Goal: Connect with others: Connect with others

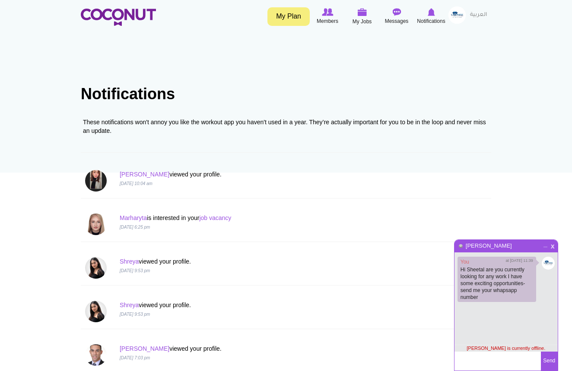
click at [551, 249] on span "x" at bounding box center [552, 245] width 7 height 6
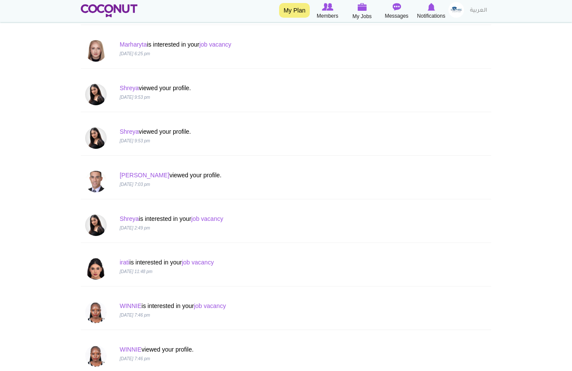
scroll to position [163, 0]
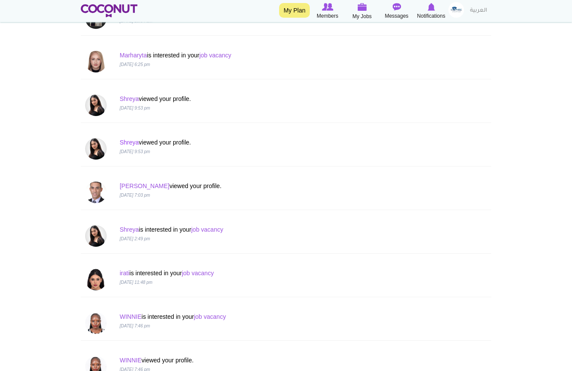
click at [130, 143] on link "Shreya" at bounding box center [129, 142] width 19 height 7
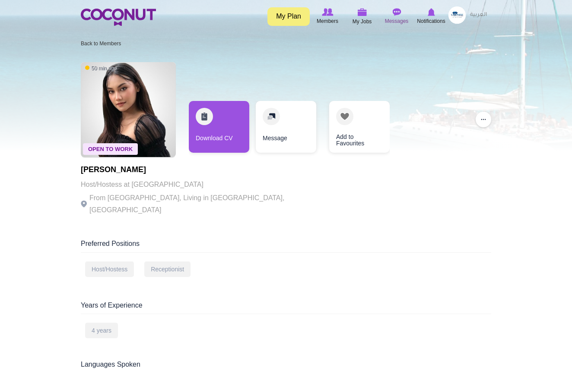
click at [392, 14] on img at bounding box center [396, 12] width 9 height 8
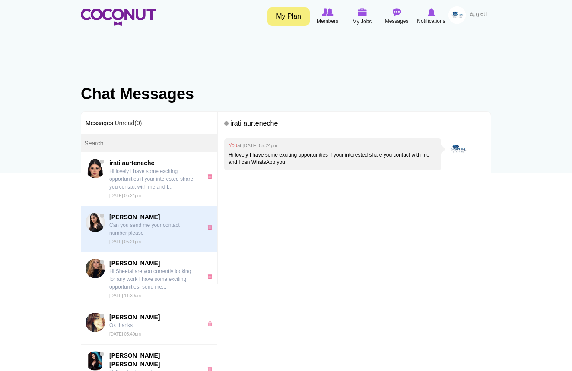
click at [166, 230] on p "Can you send me your contact number please" at bounding box center [153, 229] width 89 height 16
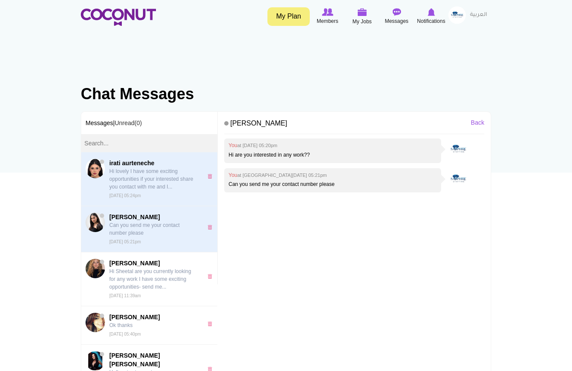
click at [161, 182] on p "Hi lovely I have some exciting opportunities if your interested share you conta…" at bounding box center [153, 179] width 89 height 23
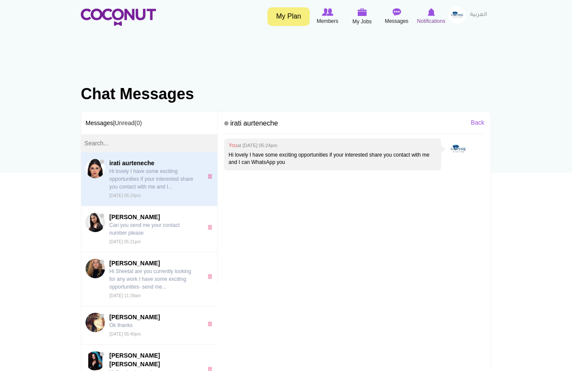
click at [431, 15] on img at bounding box center [430, 12] width 7 height 8
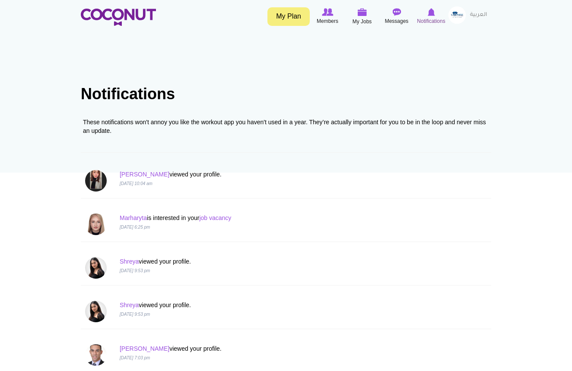
click at [434, 19] on span "Notifications" at bounding box center [431, 21] width 28 height 9
click at [430, 17] on span "Notifications" at bounding box center [431, 21] width 28 height 9
click at [134, 174] on link "Joy Jane" at bounding box center [145, 174] width 50 height 7
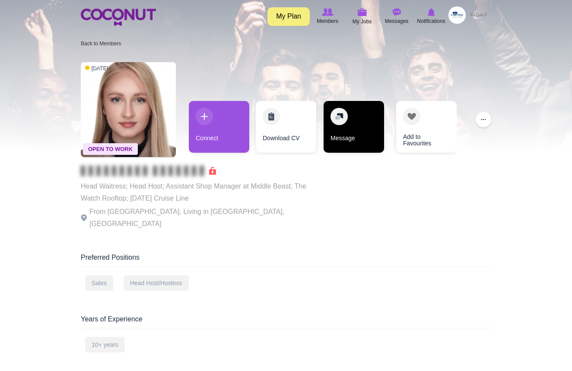
click at [355, 141] on link "Message" at bounding box center [353, 127] width 60 height 52
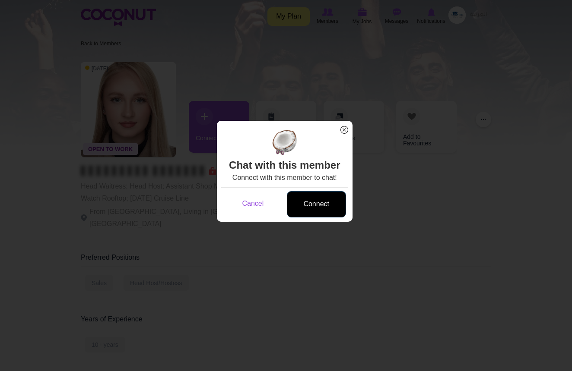
click at [310, 204] on link "Connect" at bounding box center [316, 204] width 59 height 26
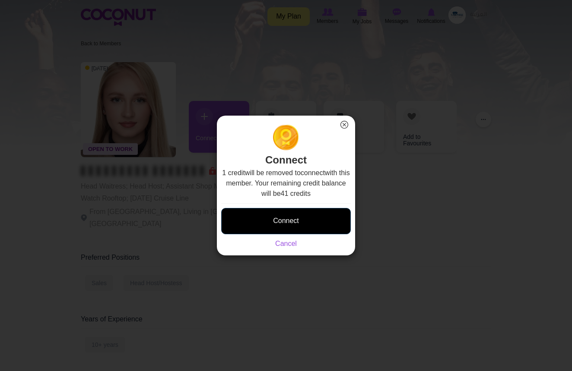
click at [287, 229] on button "Connect" at bounding box center [286, 221] width 130 height 26
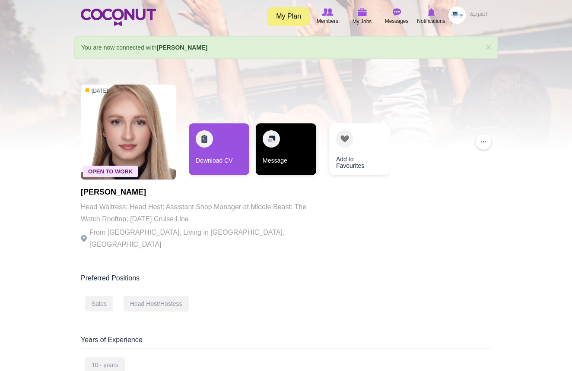
click at [284, 152] on link "Message" at bounding box center [286, 149] width 60 height 52
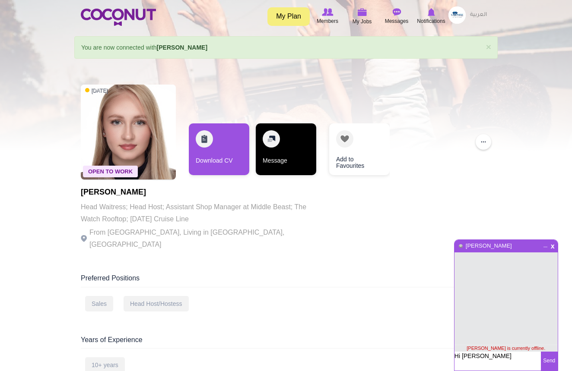
type textarea "Hi [PERSON_NAME]"
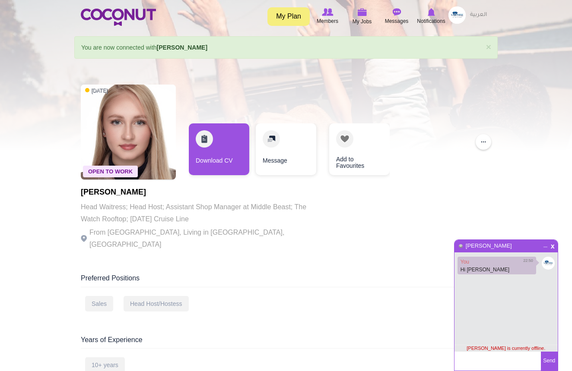
click at [346, 72] on div at bounding box center [286, 75] width 572 height 151
click at [553, 247] on span "x" at bounding box center [552, 245] width 7 height 6
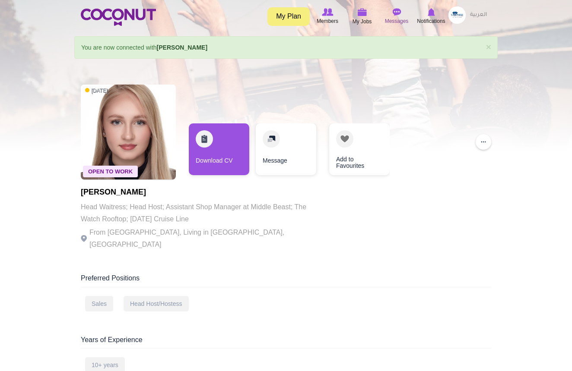
click at [398, 16] on icon at bounding box center [396, 11] width 33 height 9
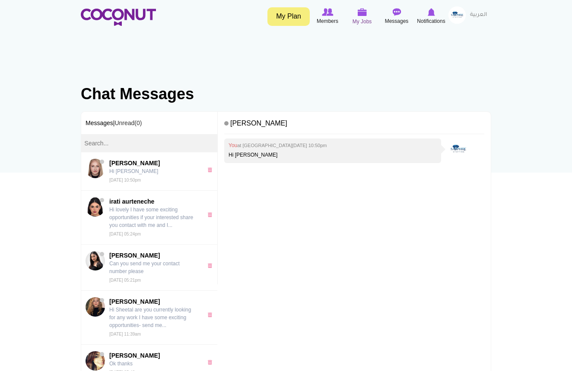
click at [361, 16] on img at bounding box center [361, 12] width 9 height 8
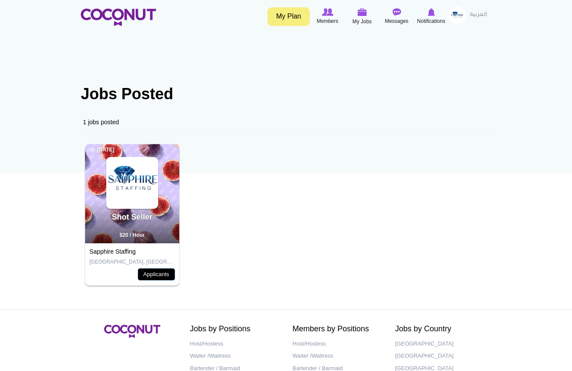
click at [163, 277] on link "Applicants" at bounding box center [156, 275] width 37 height 12
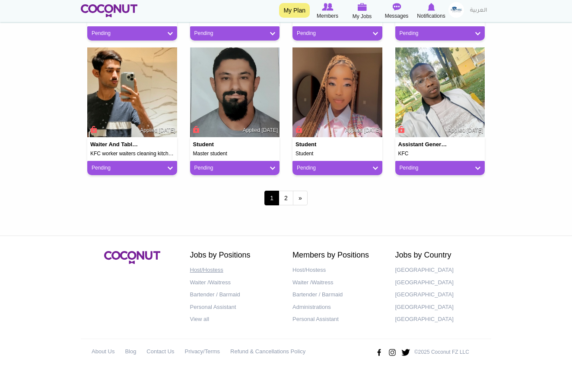
scroll to position [743, 0]
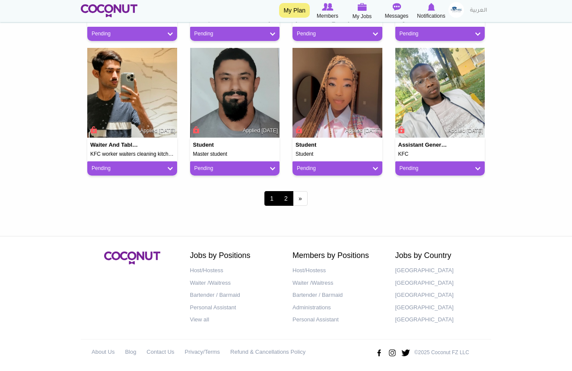
click at [288, 198] on link "2" at bounding box center [285, 198] width 15 height 15
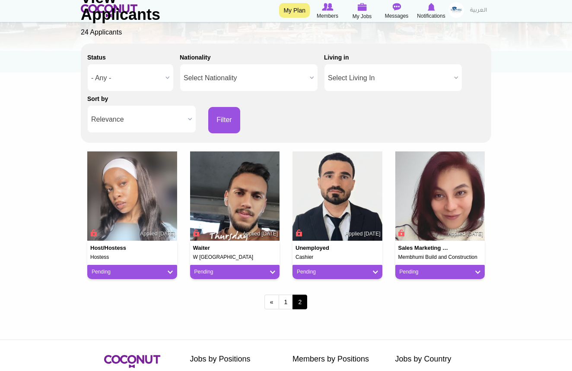
scroll to position [101, 0]
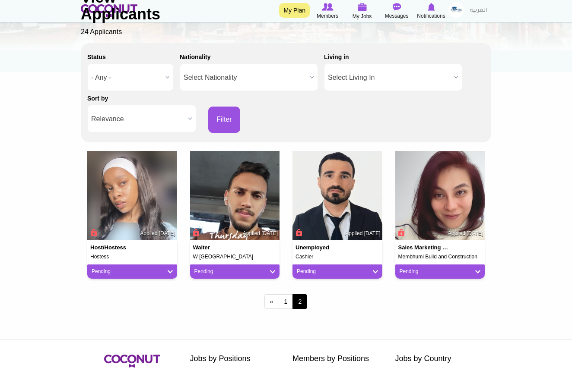
click at [144, 235] on span "Applied 1 week ago" at bounding box center [157, 233] width 35 height 7
click at [134, 271] on link "Pending" at bounding box center [132, 271] width 81 height 7
click at [136, 300] on link "Good Fit" at bounding box center [126, 299] width 73 height 10
click at [108, 207] on img at bounding box center [132, 196] width 90 height 90
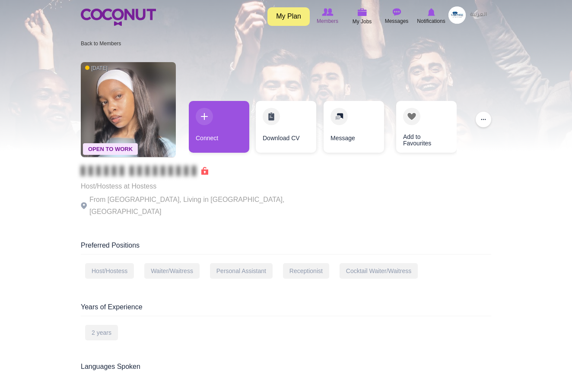
click at [327, 16] on img at bounding box center [327, 12] width 11 height 8
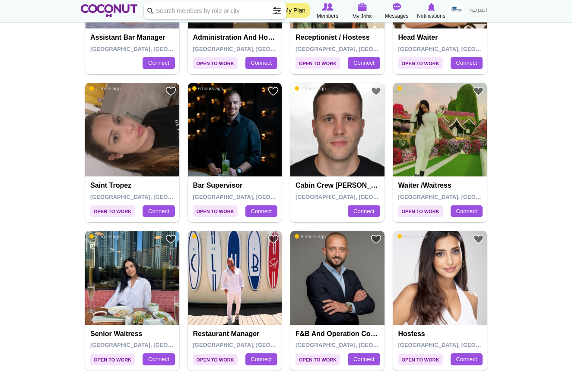
scroll to position [1298, 0]
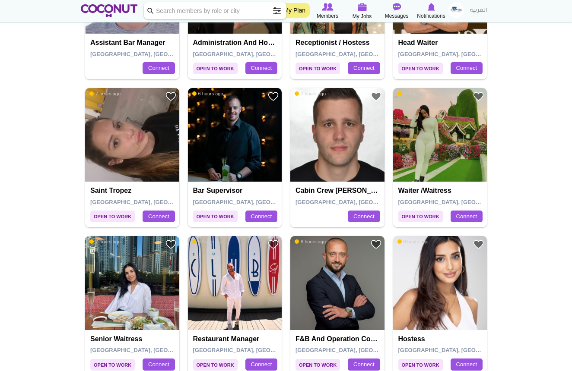
click at [457, 266] on img at bounding box center [440, 283] width 94 height 94
click at [458, 266] on img at bounding box center [440, 283] width 94 height 94
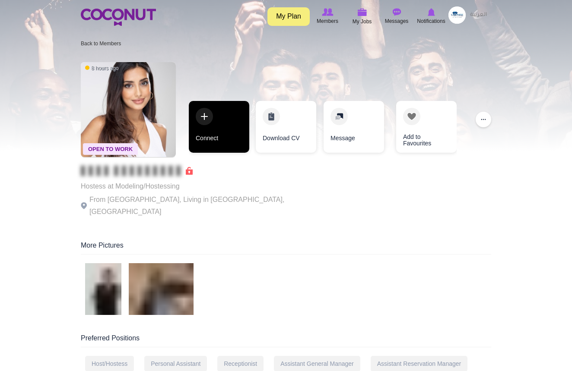
click at [241, 144] on link "Connect" at bounding box center [219, 127] width 60 height 52
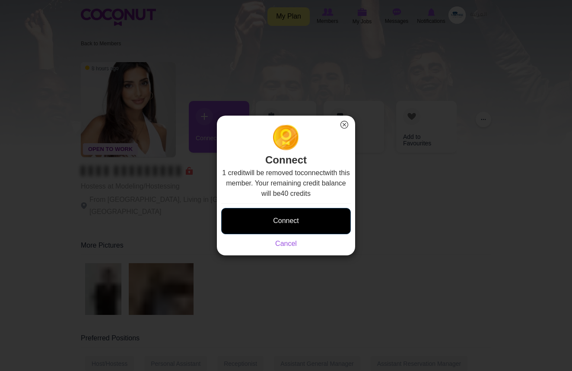
click at [291, 220] on button "Connect" at bounding box center [286, 221] width 130 height 26
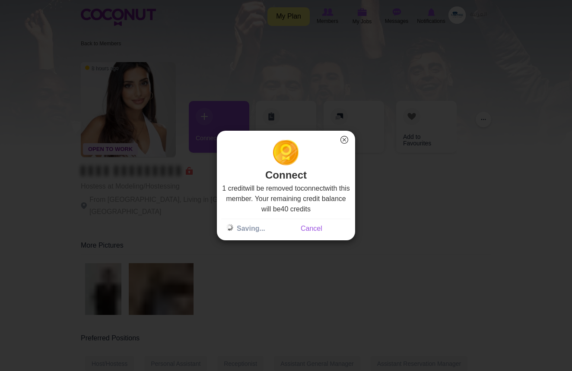
click at [413, 118] on div "Connect × Connect 1 credit will be removed to connect with this member. Your re…" at bounding box center [286, 185] width 572 height 371
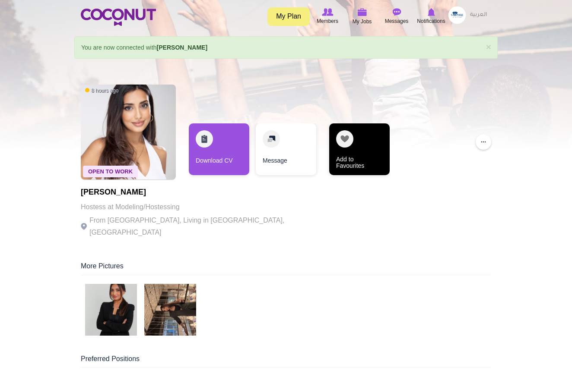
click at [345, 141] on link "Add to Favourites" at bounding box center [359, 149] width 60 height 52
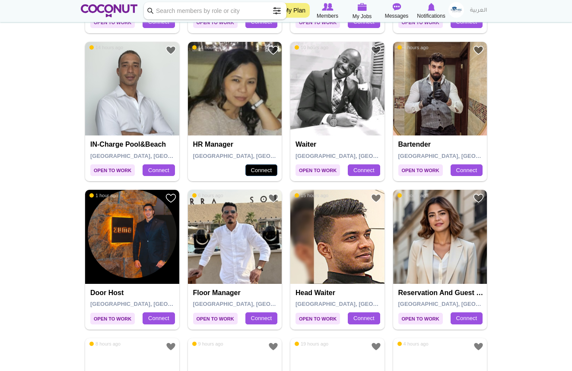
scroll to position [901, 0]
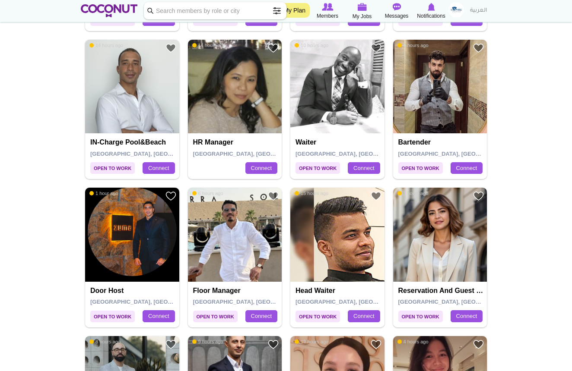
click at [263, 261] on img at bounding box center [235, 235] width 94 height 94
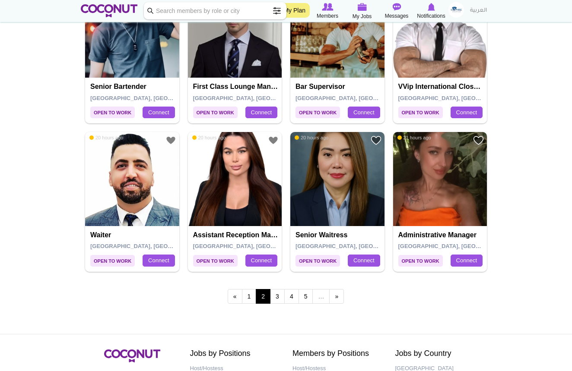
scroll to position [1404, 0]
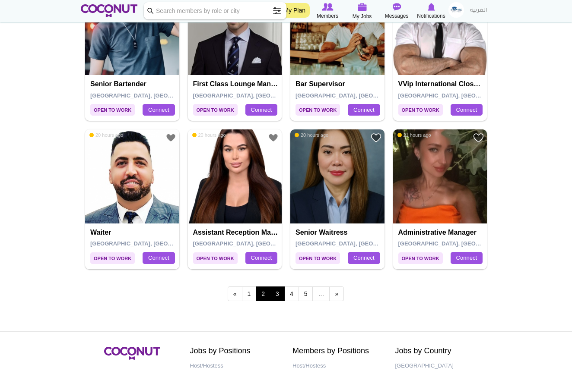
click at [276, 287] on link "3" at bounding box center [277, 294] width 15 height 15
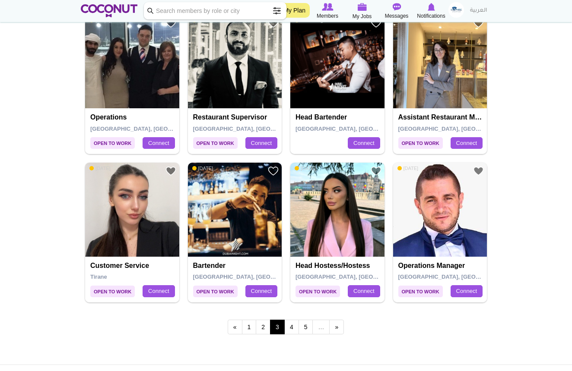
scroll to position [1373, 0]
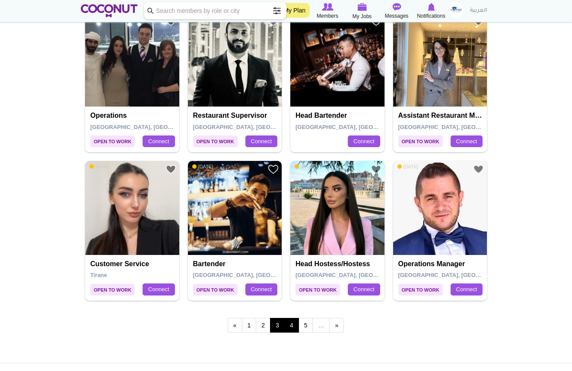
click at [288, 318] on link "4" at bounding box center [291, 325] width 15 height 15
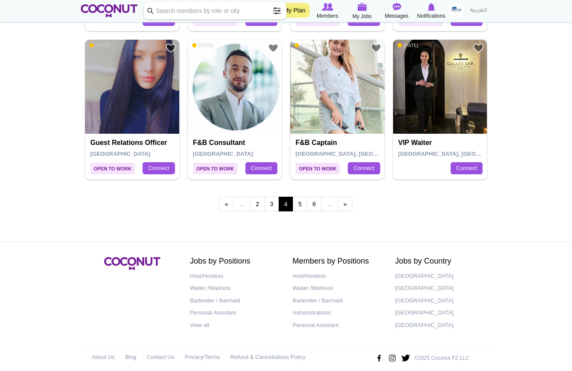
scroll to position [1494, 0]
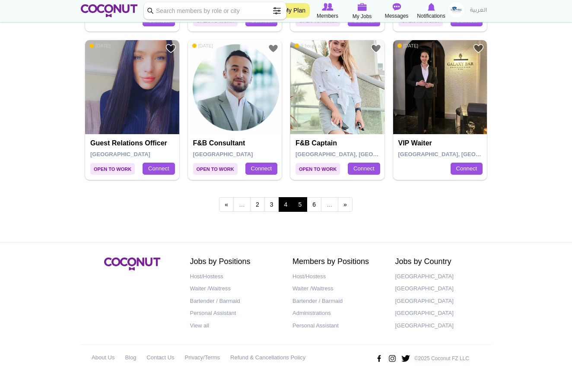
click at [302, 199] on link "5" at bounding box center [299, 204] width 15 height 15
click at [301, 197] on link "5" at bounding box center [299, 204] width 15 height 15
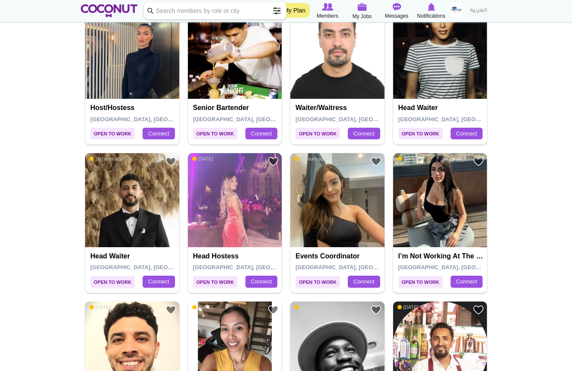
scroll to position [199, 0]
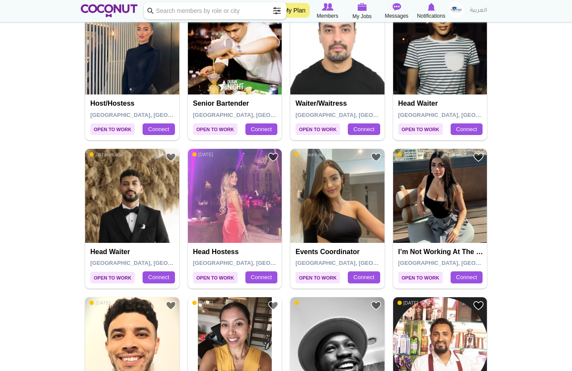
click at [432, 229] on img at bounding box center [440, 196] width 94 height 94
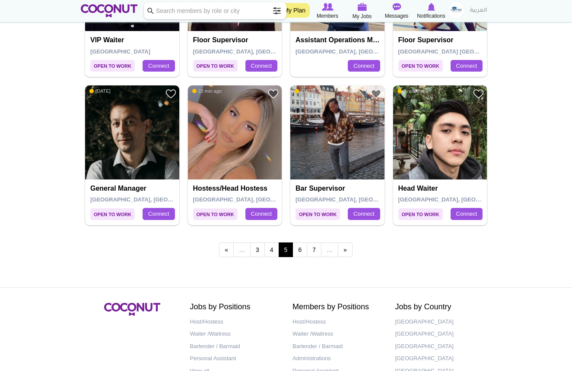
scroll to position [1446, 0]
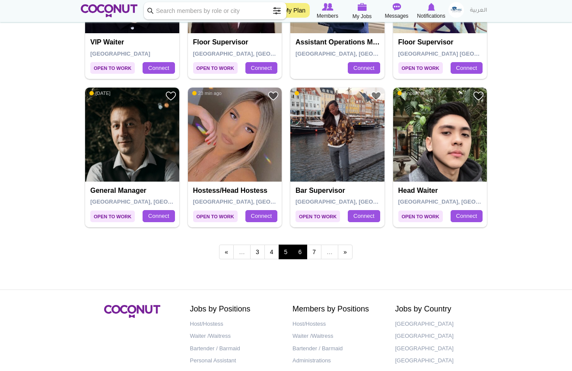
click at [300, 247] on link "6" at bounding box center [299, 252] width 15 height 15
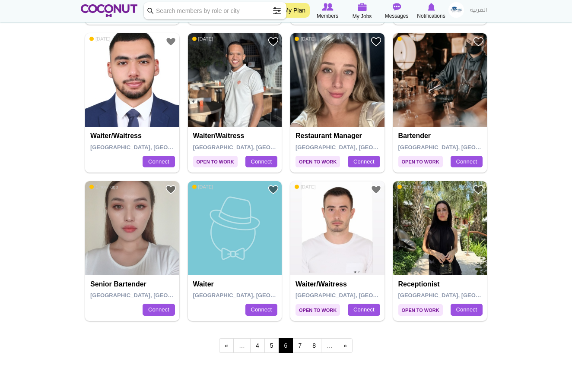
scroll to position [1353, 0]
